Goal: Find specific page/section: Find specific page/section

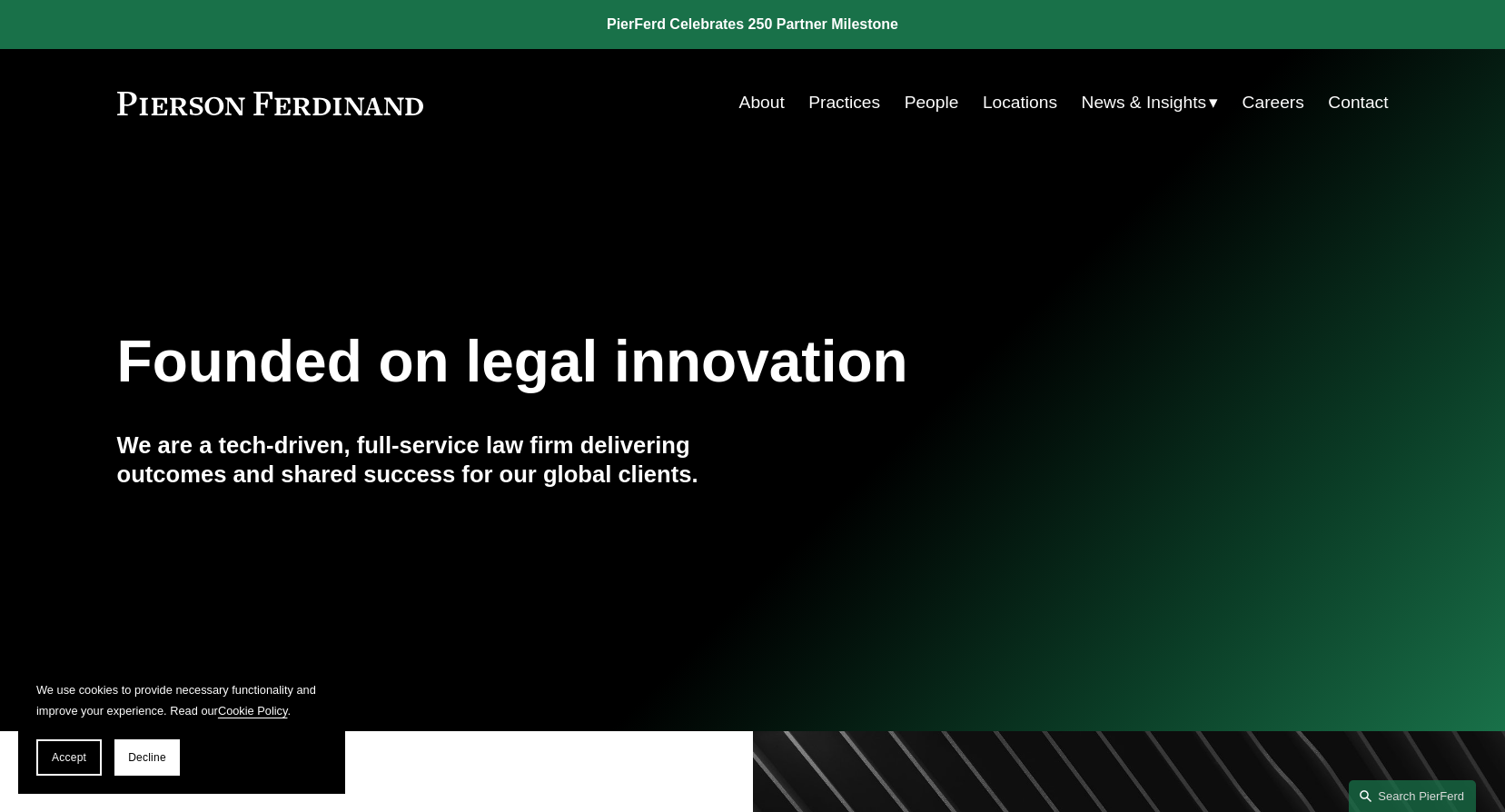
click at [933, 101] on link "People" at bounding box center [932, 102] width 55 height 34
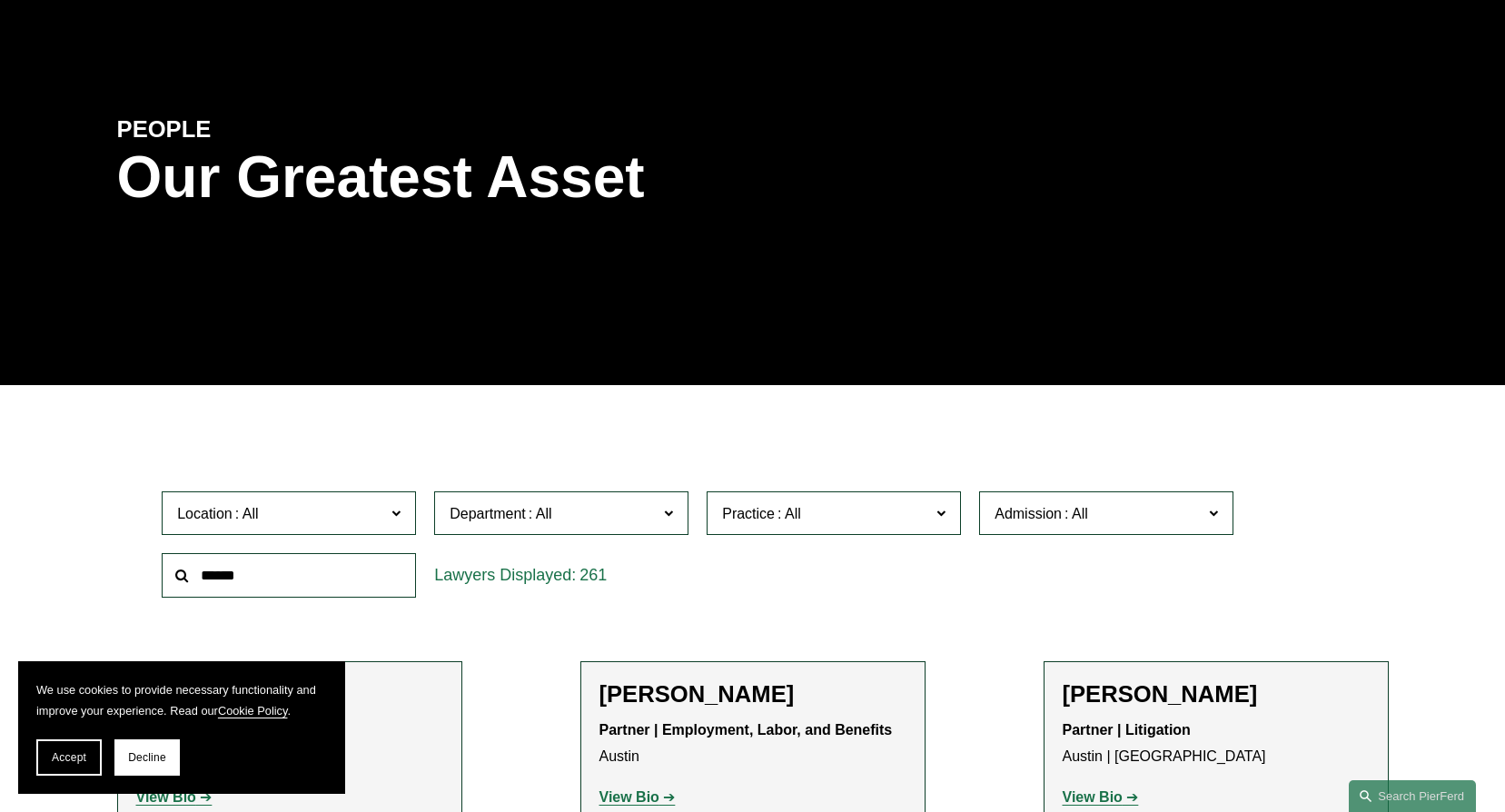
scroll to position [363, 0]
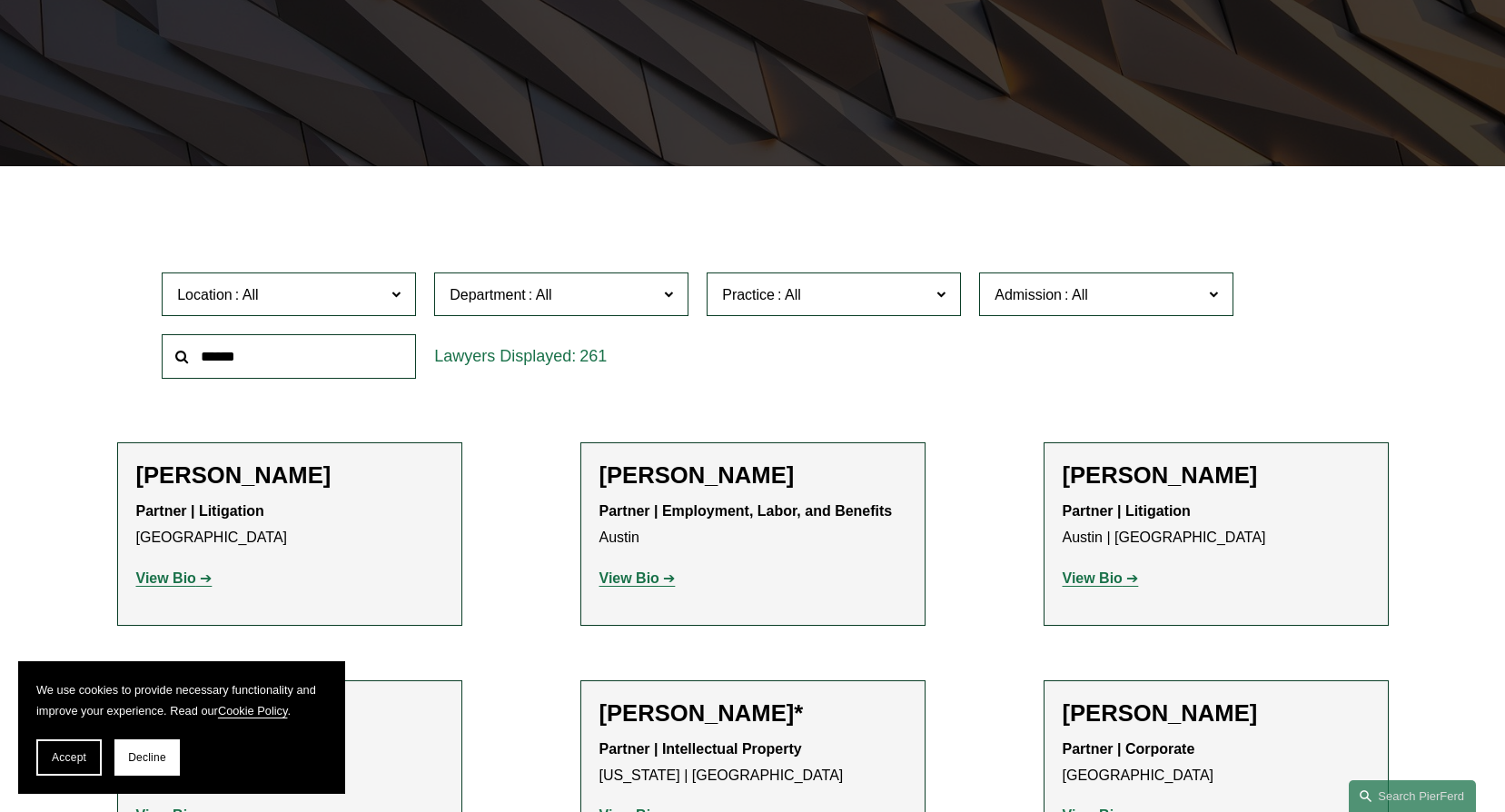
click at [576, 295] on span "Department" at bounding box center [553, 294] width 208 height 24
click at [0, 0] on link "Corporate" at bounding box center [0, 0] width 0 height 0
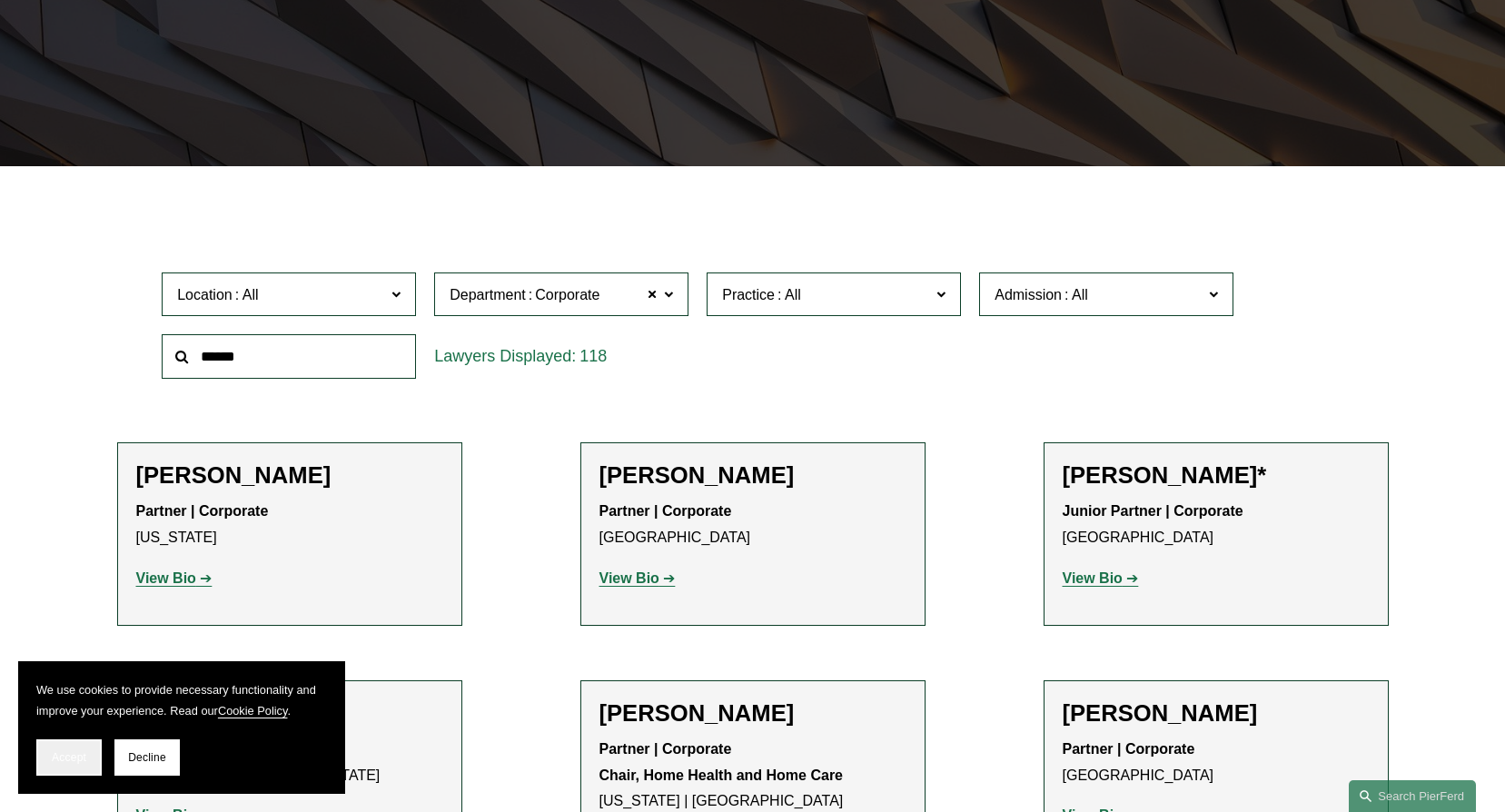
click at [56, 744] on button "Accept" at bounding box center [68, 757] width 65 height 36
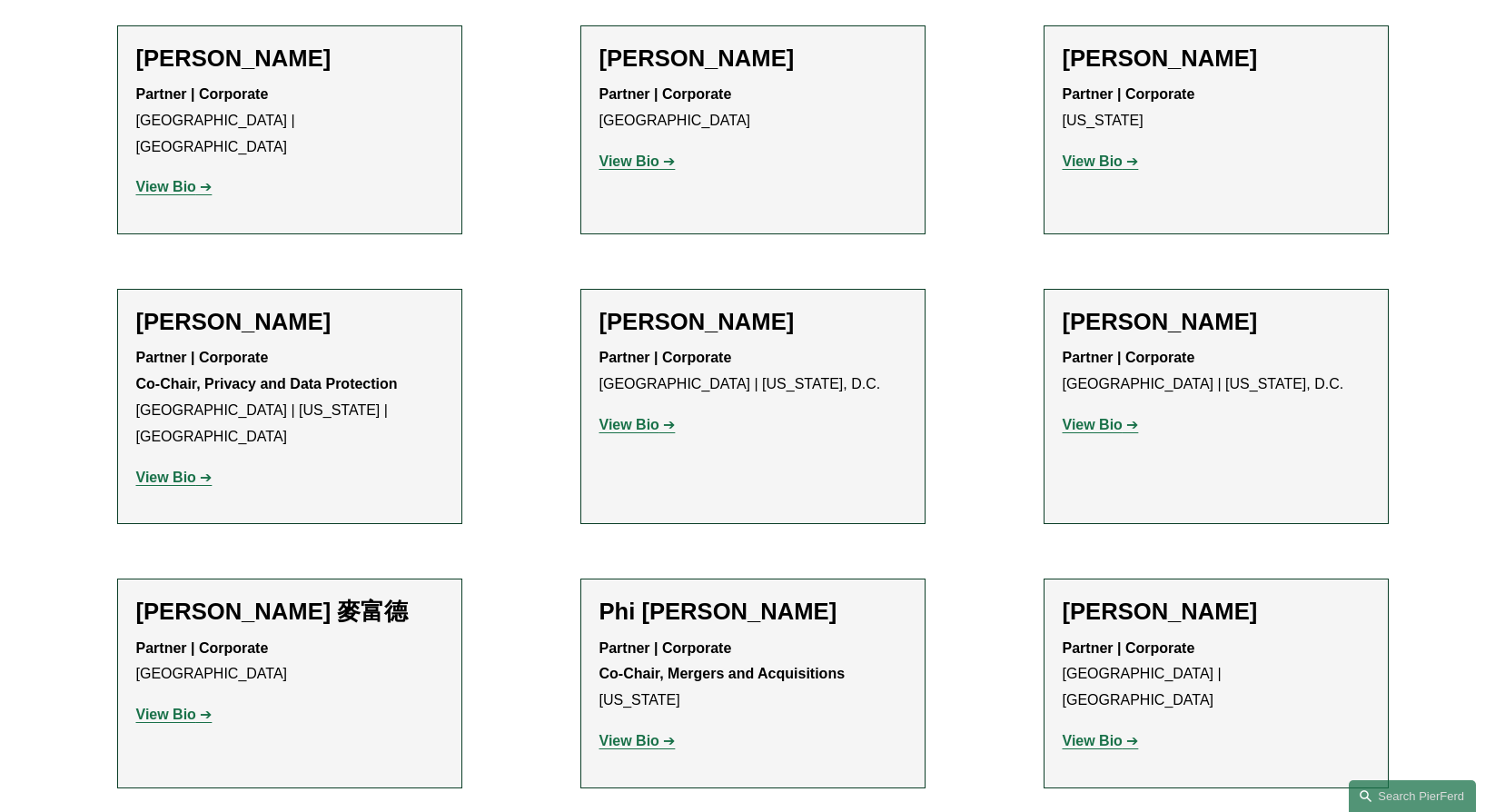
scroll to position [6430, 0]
